Goal: Task Accomplishment & Management: Use online tool/utility

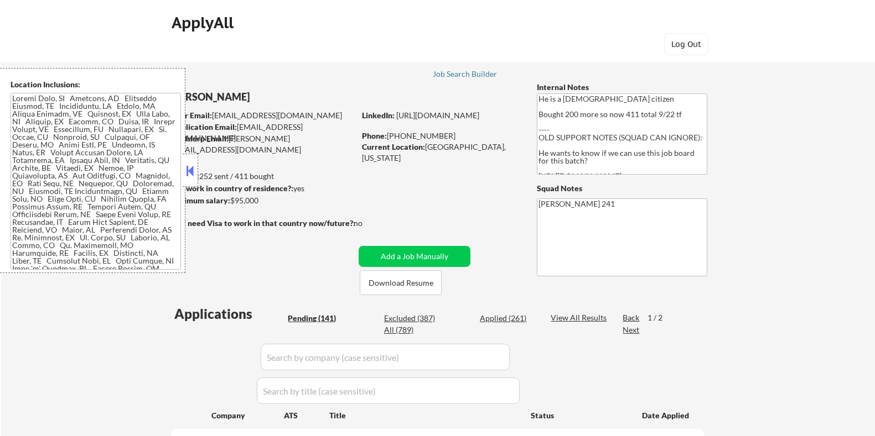
select select ""pending""
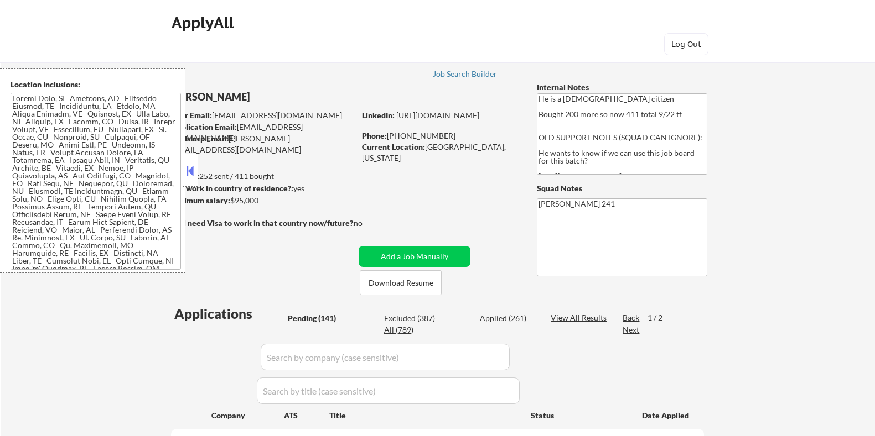
select select ""pending""
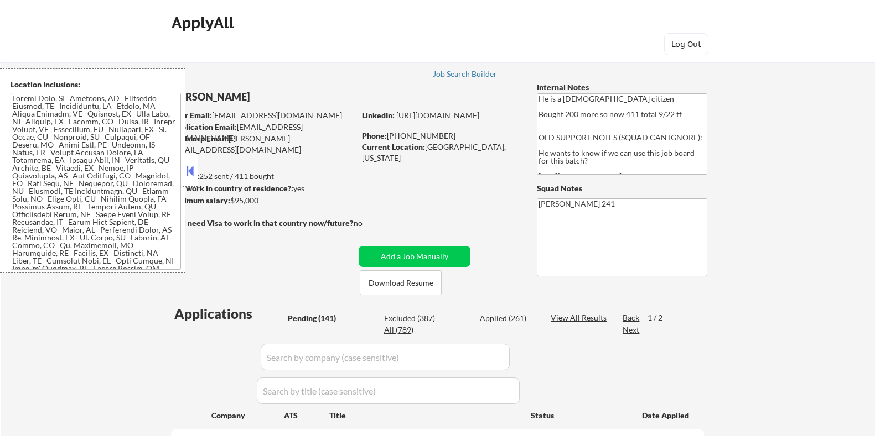
select select ""pending""
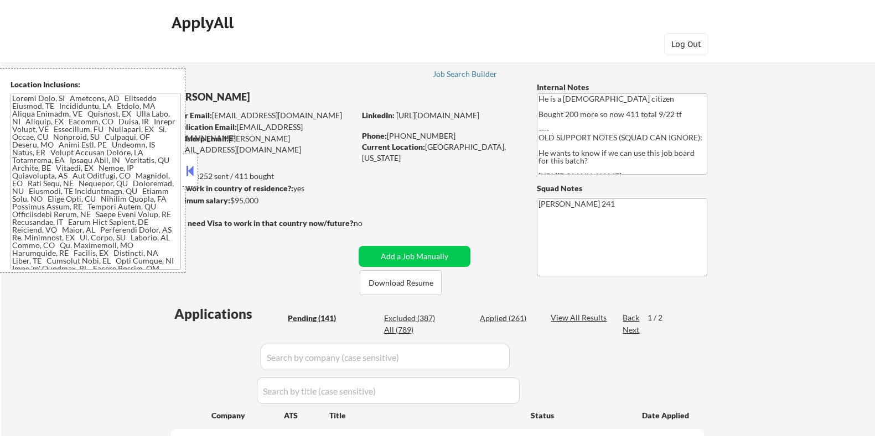
select select ""pending""
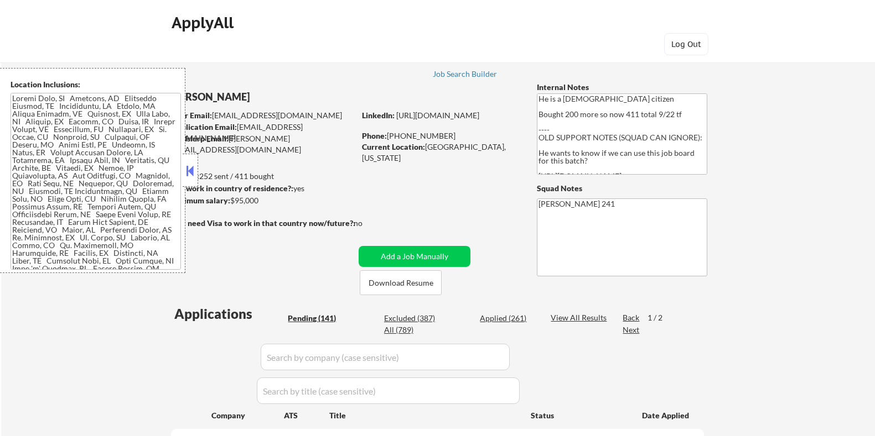
select select ""pending""
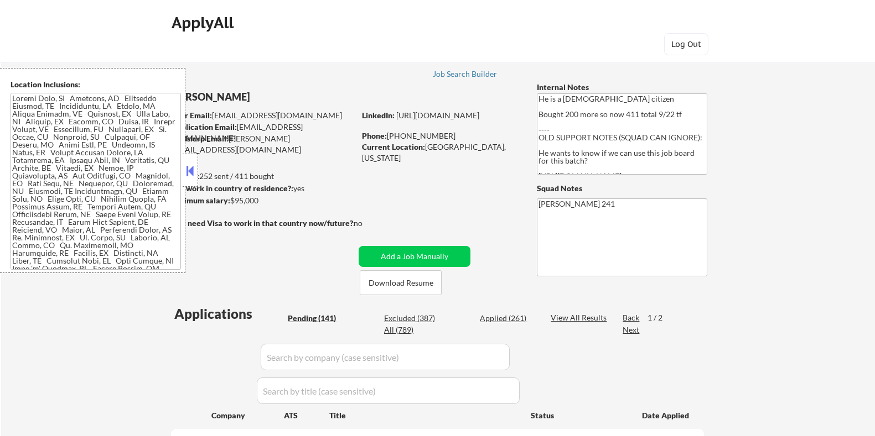
select select ""pending""
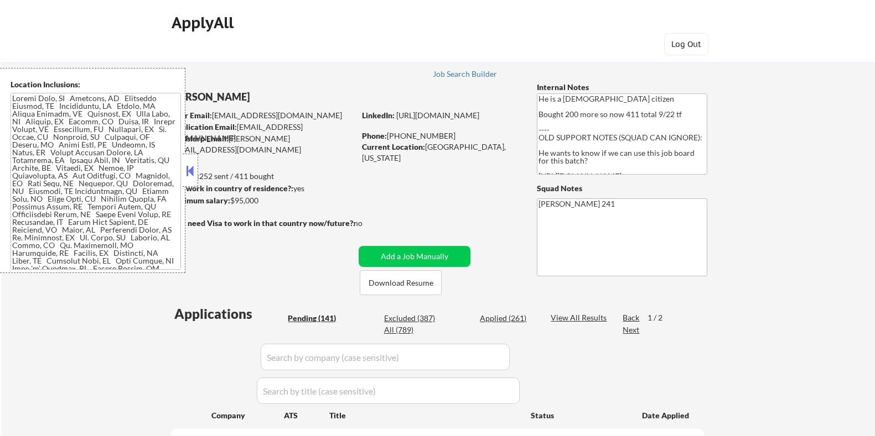
select select ""pending""
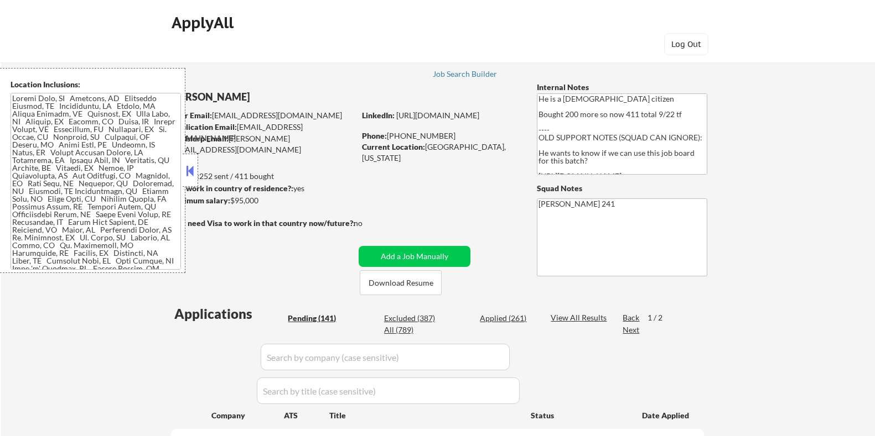
select select ""pending""
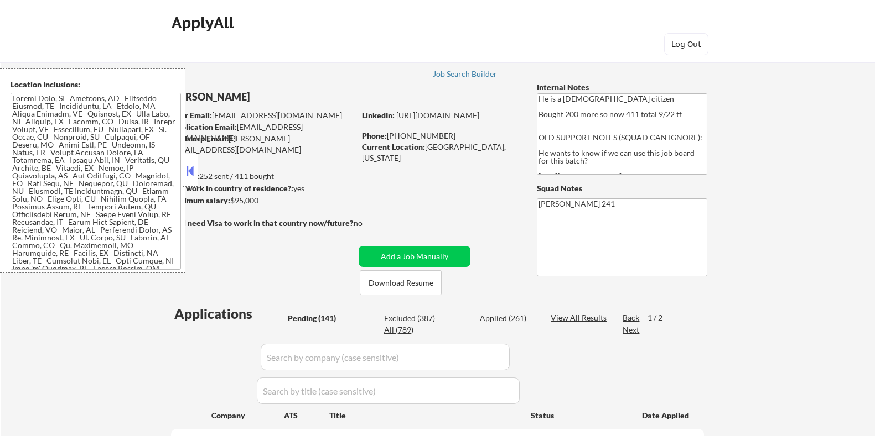
select select ""pending""
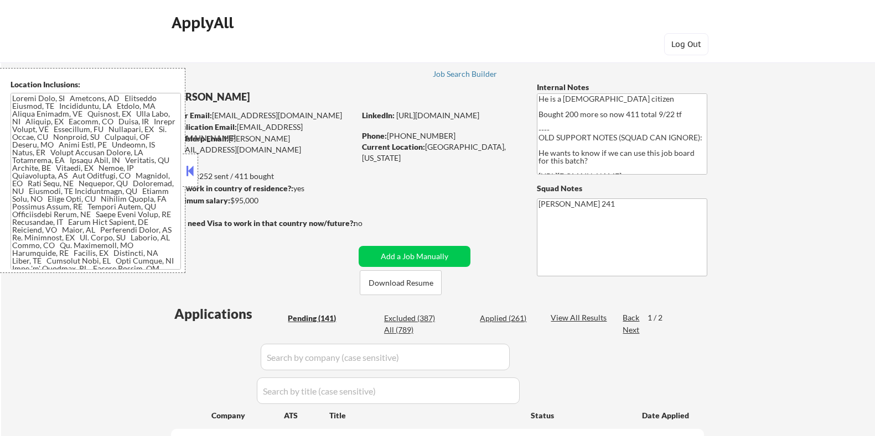
select select ""pending""
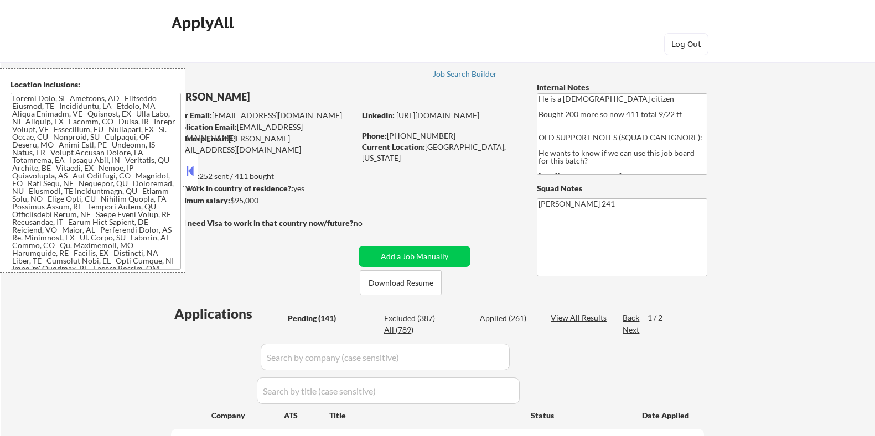
select select ""pending""
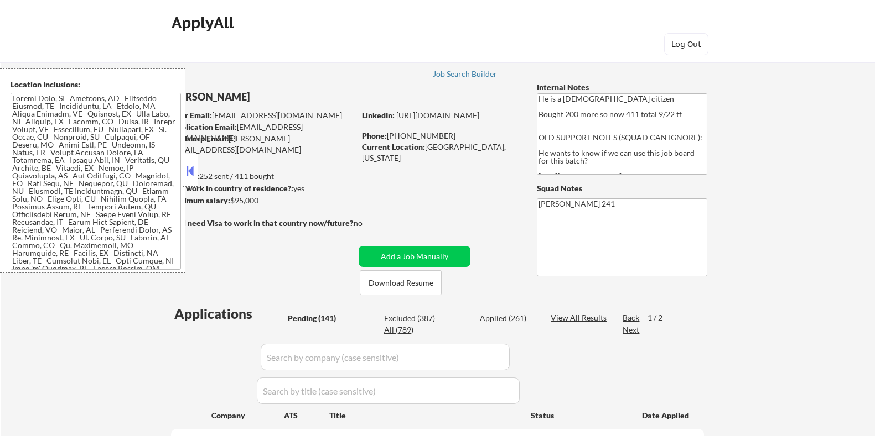
select select ""pending""
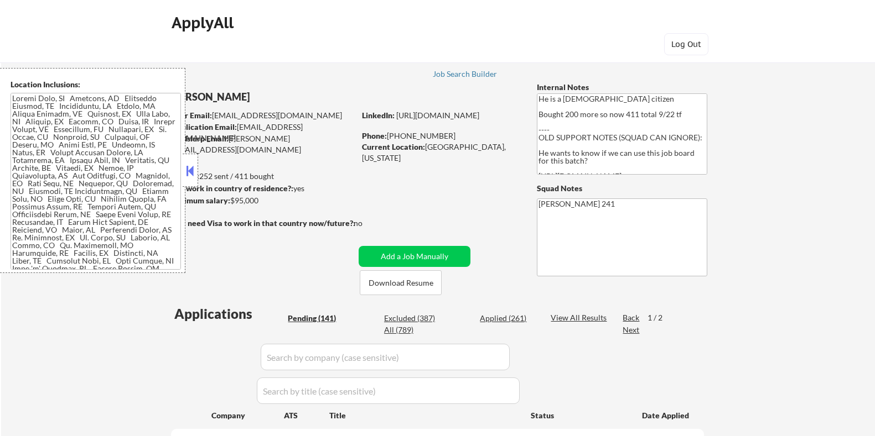
select select ""pending""
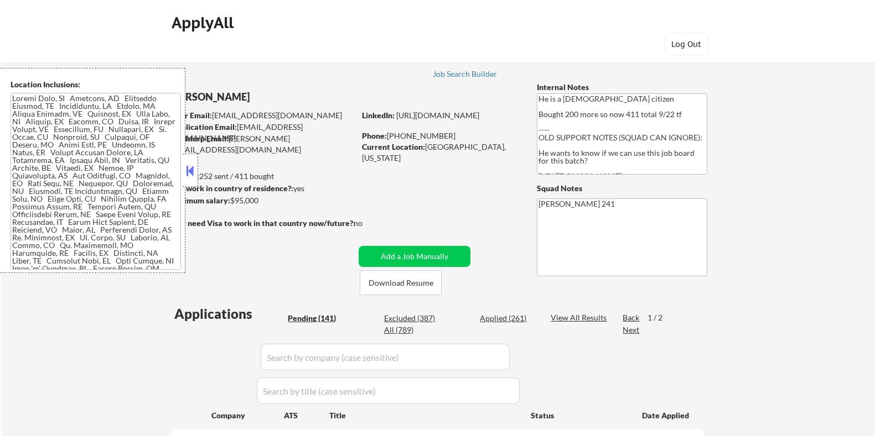
select select ""pending""
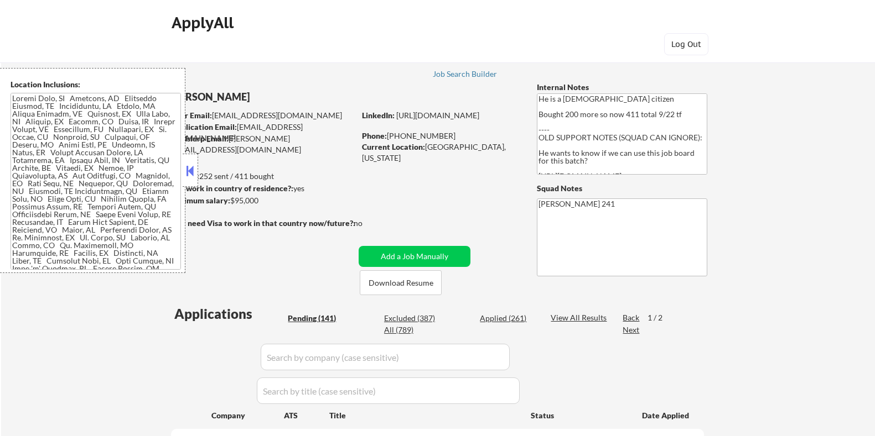
select select ""pending""
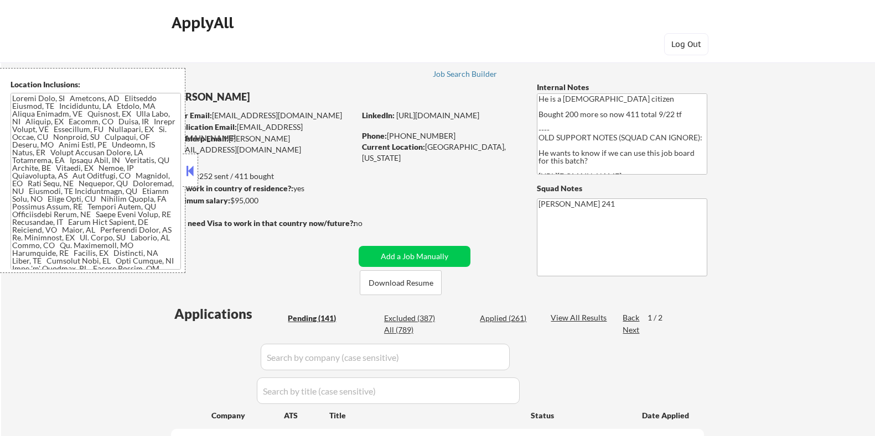
select select ""pending""
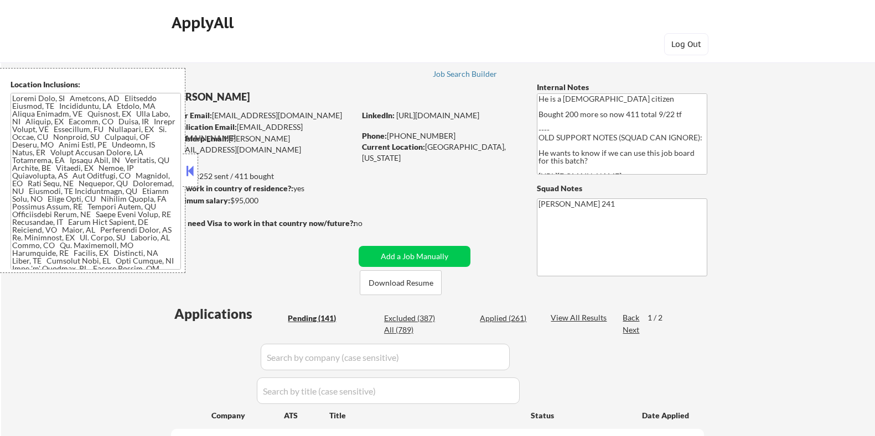
select select ""pending""
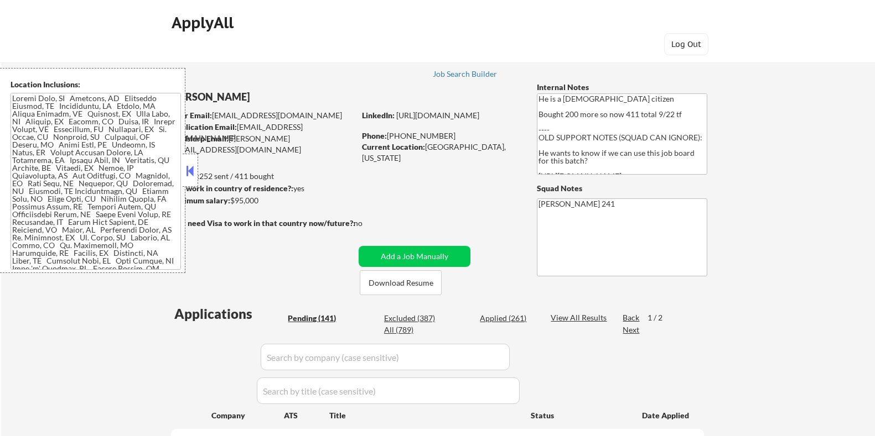
select select ""pending""
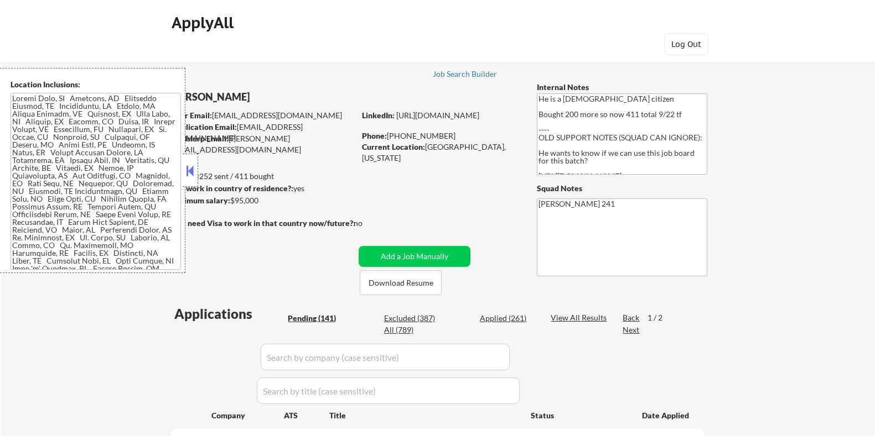
select select ""pending""
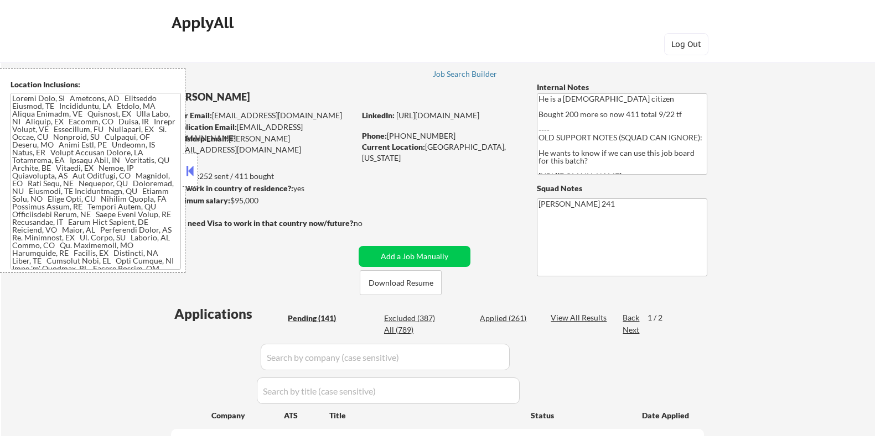
select select ""pending""
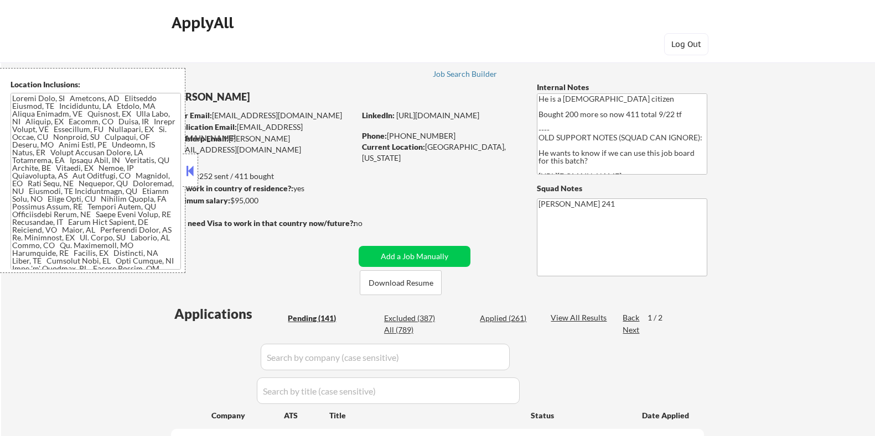
scroll to position [4225, 0]
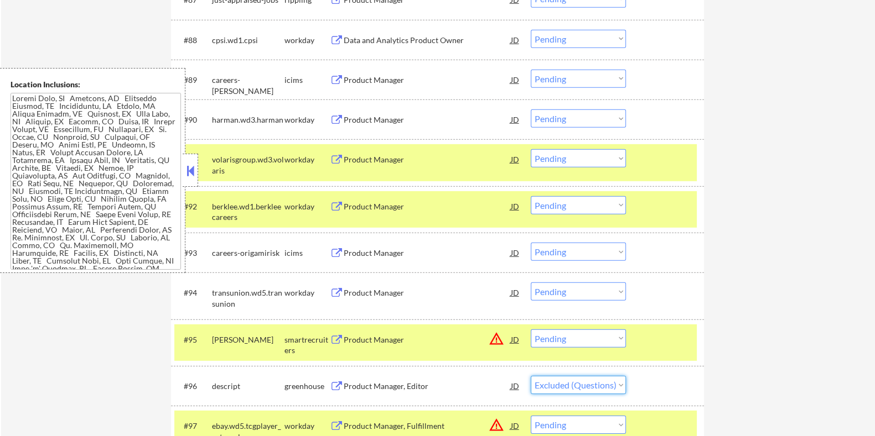
click at [530, 376] on select "Choose an option... Pending Applied Excluded (Questions) Excluded (Expired) Exc…" at bounding box center [577, 385] width 95 height 18
select select ""pending""
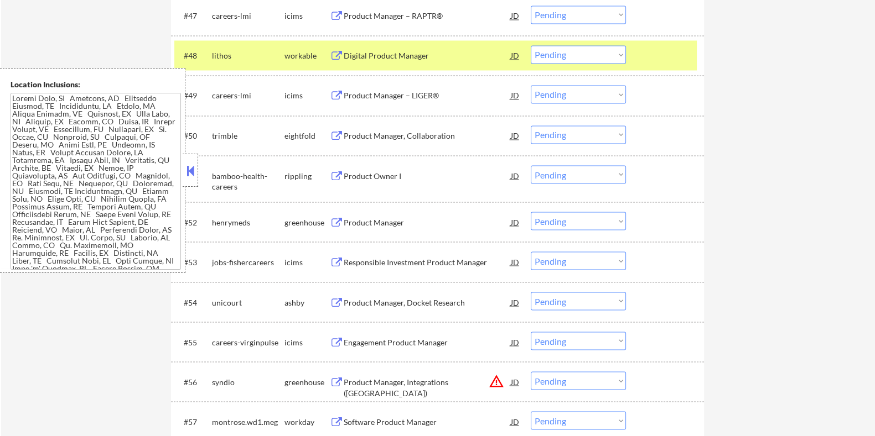
scroll to position [2427, 0]
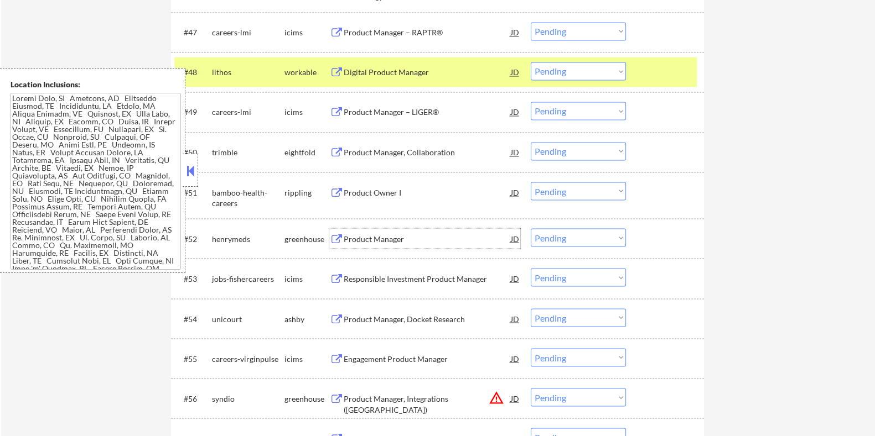
click at [353, 236] on div "Product Manager" at bounding box center [426, 238] width 167 height 11
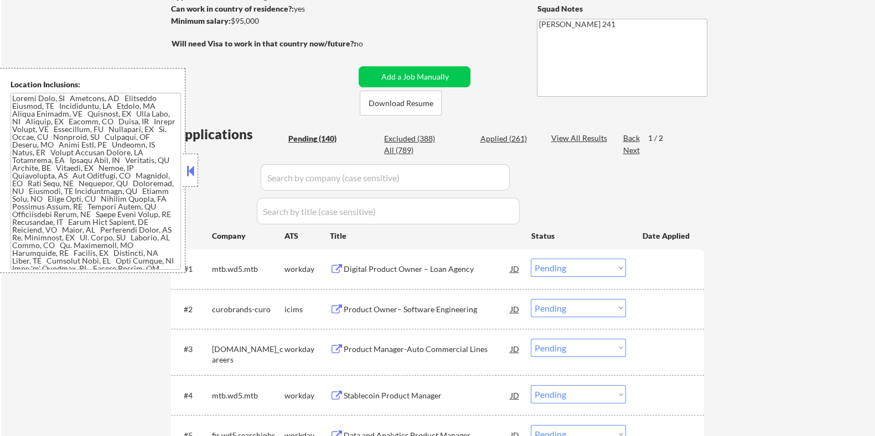
scroll to position [156, 0]
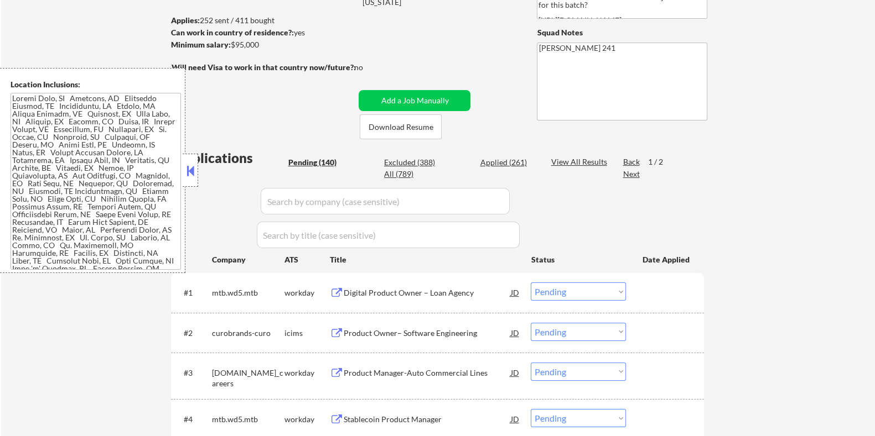
drag, startPoint x: 267, startPoint y: 45, endPoint x: 232, endPoint y: 47, distance: 34.3
click at [232, 47] on div "Minimum salary: $95,000" at bounding box center [262, 44] width 184 height 11
copy div "$95,000"
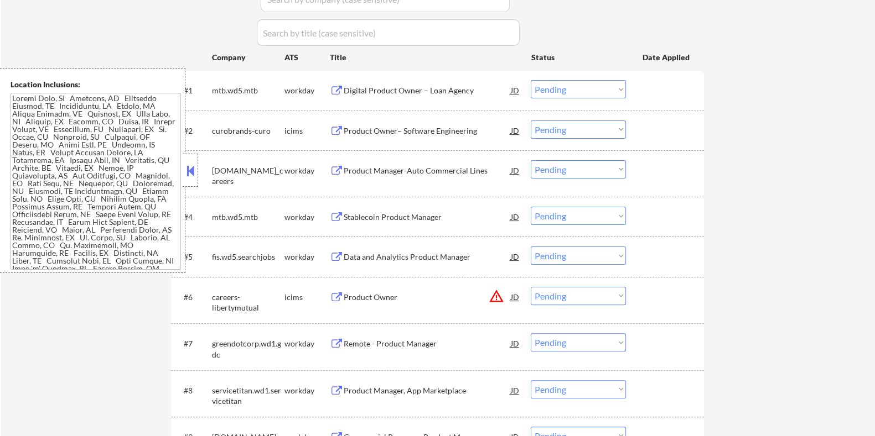
scroll to position [225, 0]
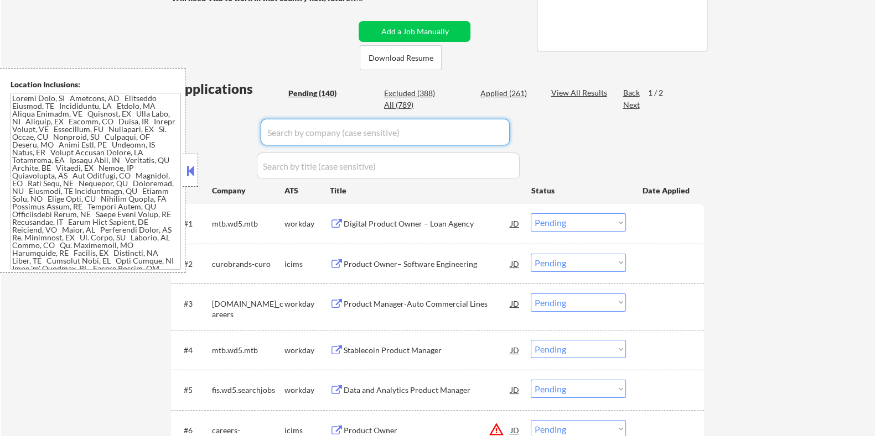
click at [321, 137] on input "input" at bounding box center [385, 132] width 249 height 27
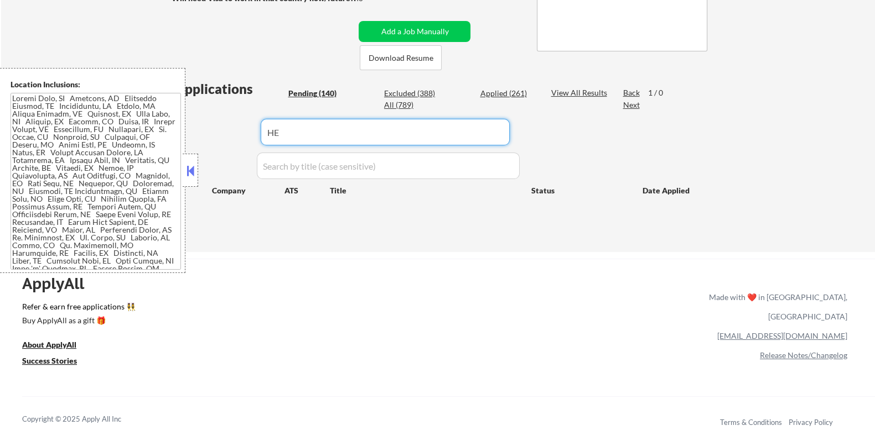
type input "H"
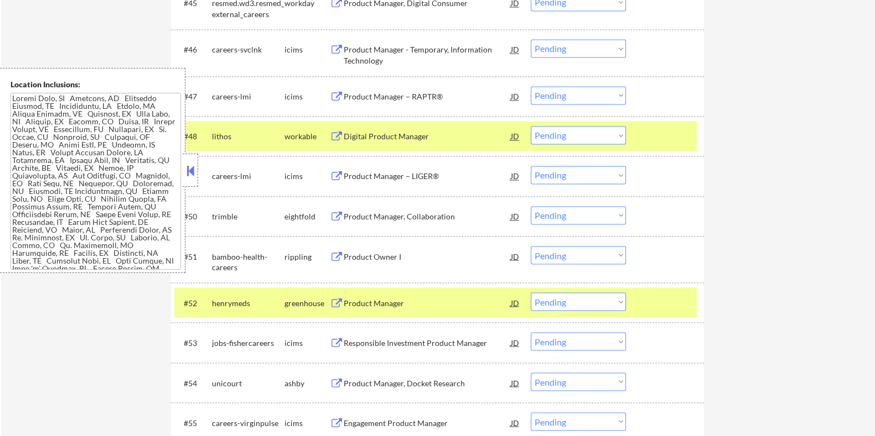
scroll to position [2507, 0]
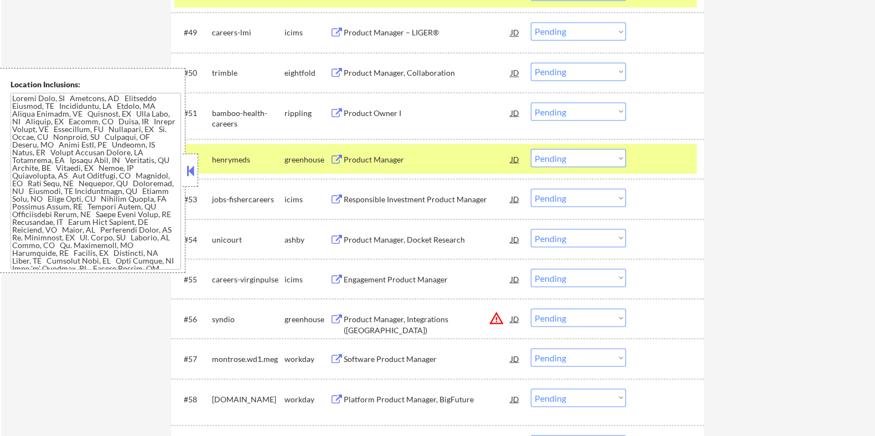
click at [561, 160] on select "Choose an option... Pending Applied Excluded (Questions) Excluded (Expired) Exc…" at bounding box center [577, 158] width 95 height 18
click at [530, 149] on select "Choose an option... Pending Applied Excluded (Questions) Excluded (Expired) Exc…" at bounding box center [577, 158] width 95 height 18
select select ""pending""
